Goal: Task Accomplishment & Management: Use online tool/utility

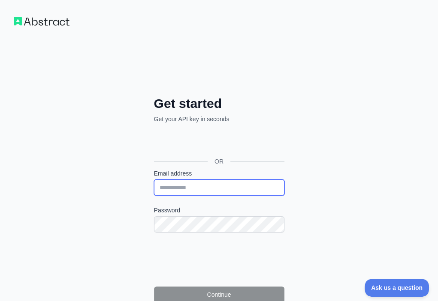
click at [154, 180] on input "Email address" at bounding box center [219, 188] width 130 height 16
paste input "**********"
type input "**********"
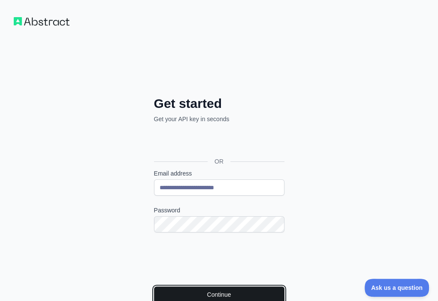
click at [154, 287] on button "Continue" at bounding box center [219, 295] width 130 height 16
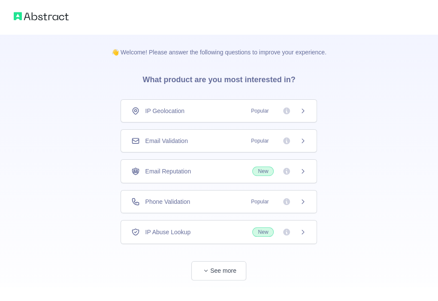
click at [216, 140] on div "Email Validation Popular" at bounding box center [218, 141] width 175 height 9
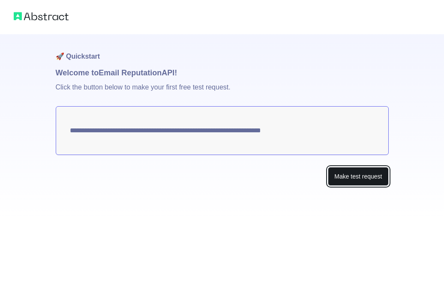
click at [355, 175] on button "Make test request" at bounding box center [358, 176] width 60 height 19
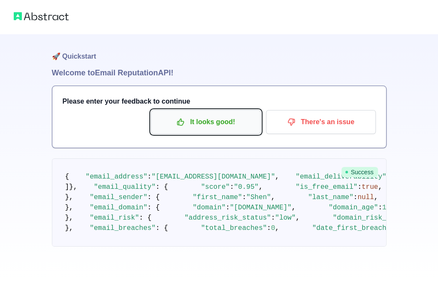
click at [201, 124] on p "It looks good!" at bounding box center [205, 122] width 97 height 15
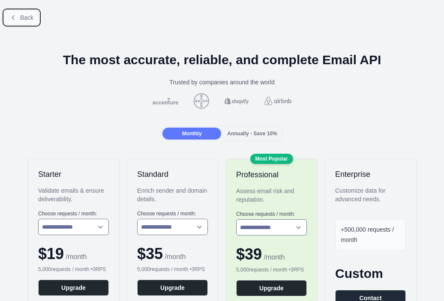
click at [22, 18] on span "Back" at bounding box center [26, 17] width 13 height 7
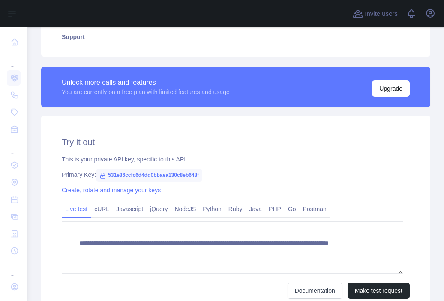
scroll to position [257, 0]
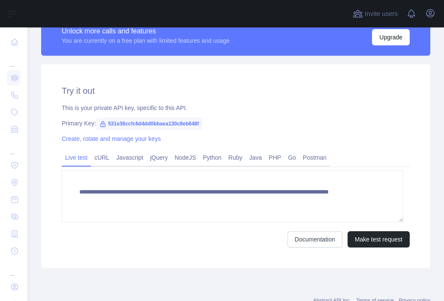
click at [170, 126] on span "531e36ccfc6d4dd0bbaea130c8eb648f" at bounding box center [149, 123] width 106 height 13
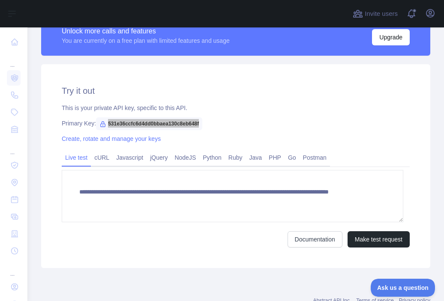
scroll to position [0, 0]
